Goal: Task Accomplishment & Management: Complete application form

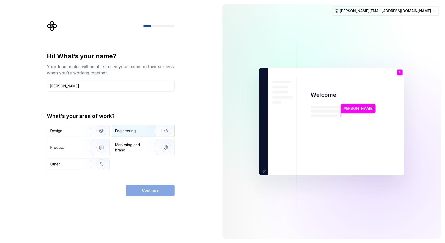
type input "Andrei"
click at [130, 130] on div "Engineering" at bounding box center [125, 130] width 21 height 5
click at [139, 188] on button "Continue" at bounding box center [150, 190] width 48 height 11
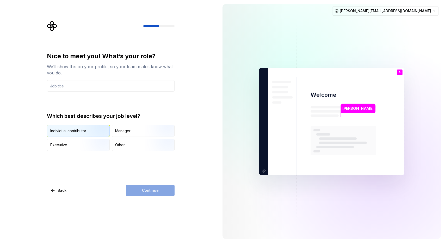
click at [78, 128] on div "Individual contributor" at bounding box center [68, 130] width 36 height 5
click at [143, 189] on div "Continue" at bounding box center [150, 190] width 48 height 11
click at [126, 90] on input "text" at bounding box center [111, 85] width 128 height 11
type input "A"
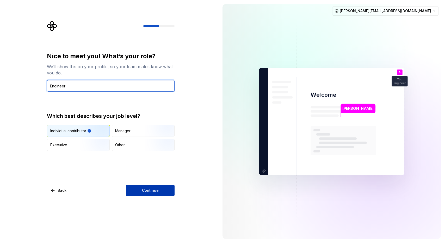
type input "Engineer"
click at [157, 195] on button "Continue" at bounding box center [150, 190] width 48 height 11
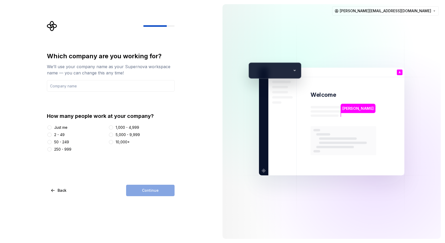
click at [57, 126] on div "Just me" at bounding box center [60, 127] width 13 height 5
click at [52, 126] on button "Just me" at bounding box center [49, 128] width 4 height 4
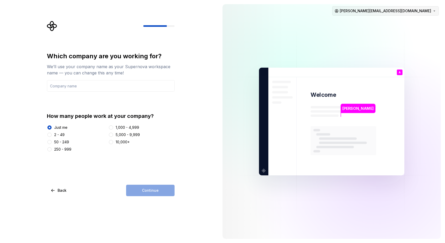
click at [393, 15] on html "Which company are you working for? We’ll use your company name as your Supernov…" at bounding box center [222, 121] width 445 height 243
click at [251, 81] on html "Which company are you working for? We’ll use your company name as your Supernov…" at bounding box center [222, 121] width 445 height 243
click at [389, 20] on img at bounding box center [331, 122] width 211 height 246
click at [395, 13] on html "Which company are you working for? We’ll use your company name as your Supernov…" at bounding box center [222, 121] width 445 height 243
click at [391, 18] on div "Sign out" at bounding box center [398, 22] width 60 height 8
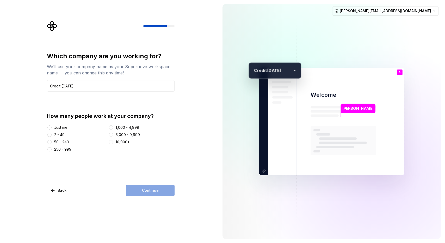
type input "Credit [DATE]"
click at [119, 124] on div "How many people work at your company? Just me 2 - 49 50 - 249 250 - 999 1,000 -…" at bounding box center [111, 132] width 128 height 40
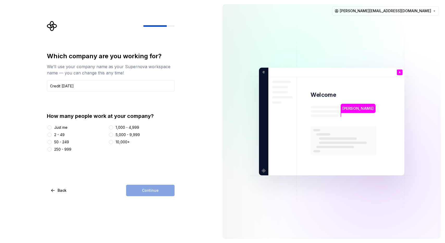
click at [114, 128] on div "1,000 - 4,999" at bounding box center [141, 127] width 66 height 5
click at [111, 128] on button "1,000 - 4,999" at bounding box center [111, 128] width 4 height 4
click at [148, 200] on div "Which company are you working for? We’ll use your company name as your Supernov…" at bounding box center [109, 121] width 218 height 243
click at [148, 192] on span "Continue" at bounding box center [150, 190] width 17 height 5
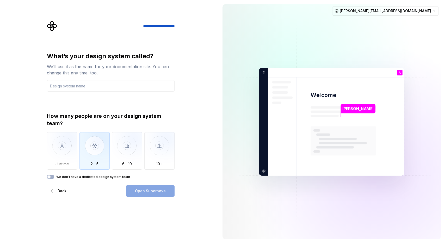
click at [102, 167] on div "2 - 5" at bounding box center [94, 150] width 30 height 37
click at [144, 197] on div "What’s your design system called? We’ll use it as the name for your documentati…" at bounding box center [109, 122] width 218 height 244
click at [62, 176] on label "We don't have a dedicated design system team" at bounding box center [93, 177] width 74 height 4
click at [54, 176] on button "We don't have a dedicated design system team" at bounding box center [50, 177] width 7 height 4
click at [139, 191] on div "Open Supernova" at bounding box center [150, 190] width 48 height 11
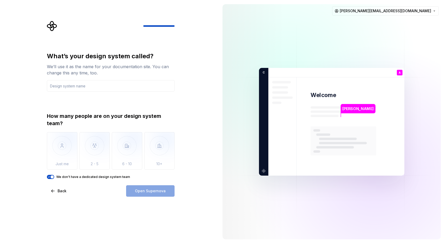
click at [155, 189] on div "Open Supernova" at bounding box center [150, 190] width 48 height 11
click at [45, 179] on div "What’s your design system called? We’ll use it as the name for your documentati…" at bounding box center [112, 109] width 137 height 176
click at [51, 177] on span "button" at bounding box center [52, 176] width 3 height 3
click at [67, 159] on img "button" at bounding box center [62, 149] width 30 height 35
click at [143, 189] on div "Open Supernova" at bounding box center [150, 190] width 48 height 11
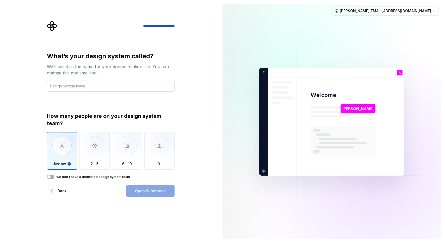
click at [100, 88] on input "text" at bounding box center [111, 85] width 128 height 11
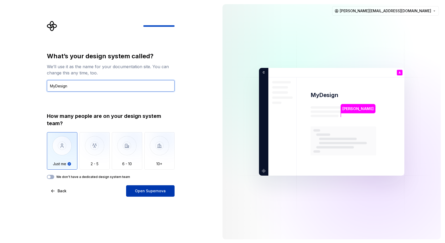
type input "MyDesign"
click at [138, 189] on span "Open Supernova" at bounding box center [150, 191] width 31 height 5
